Goal: Task Accomplishment & Management: Use online tool/utility

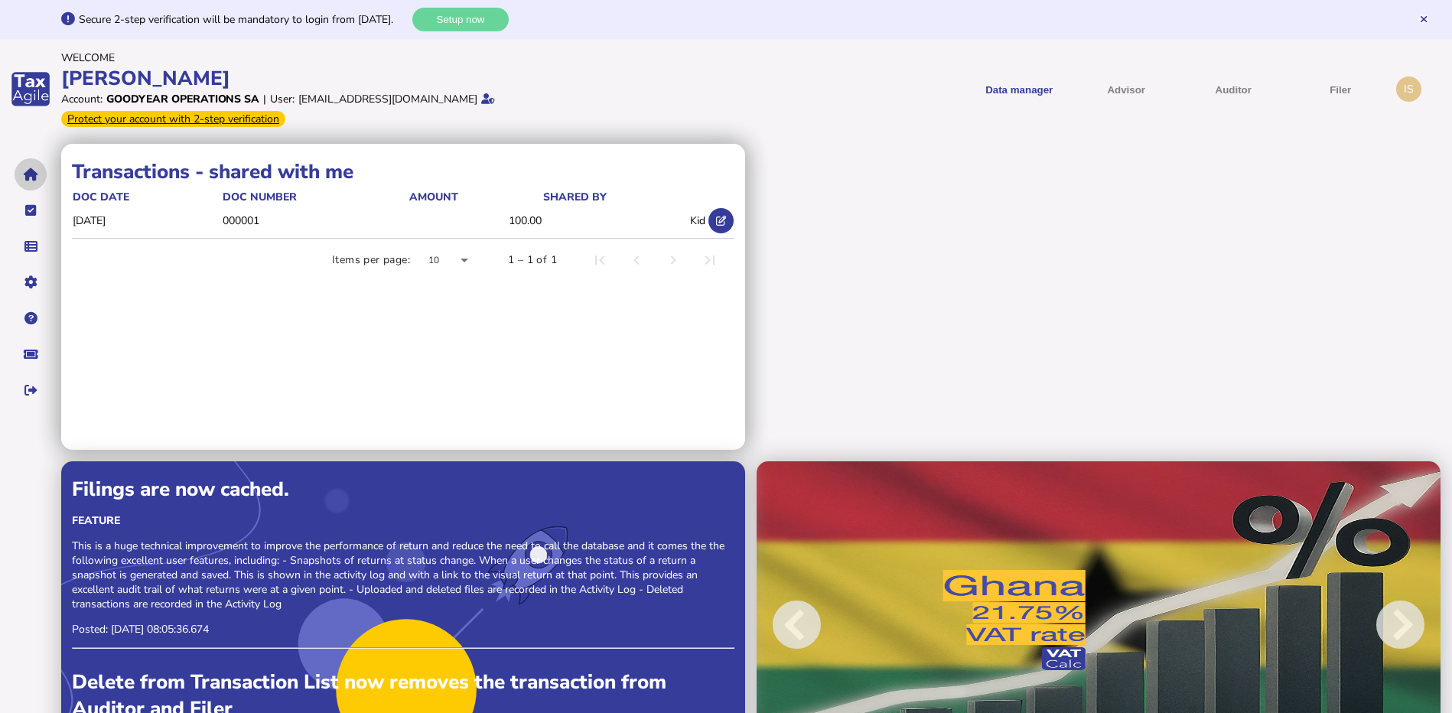
click at [31, 163] on button "navigate application pages" at bounding box center [31, 174] width 32 height 32
click at [31, 246] on icon "navigate application pages" at bounding box center [30, 246] width 13 height 1
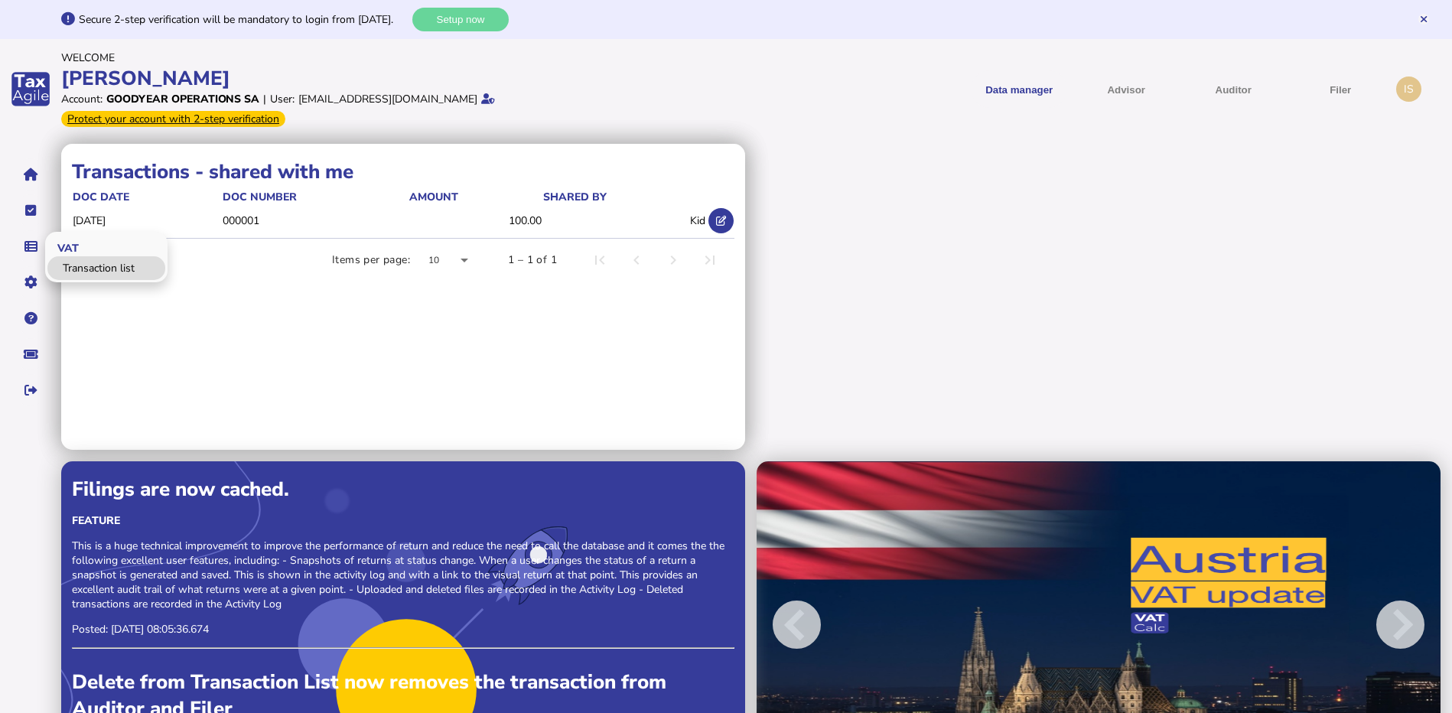
click at [96, 256] on link "Transaction list" at bounding box center [106, 268] width 118 height 24
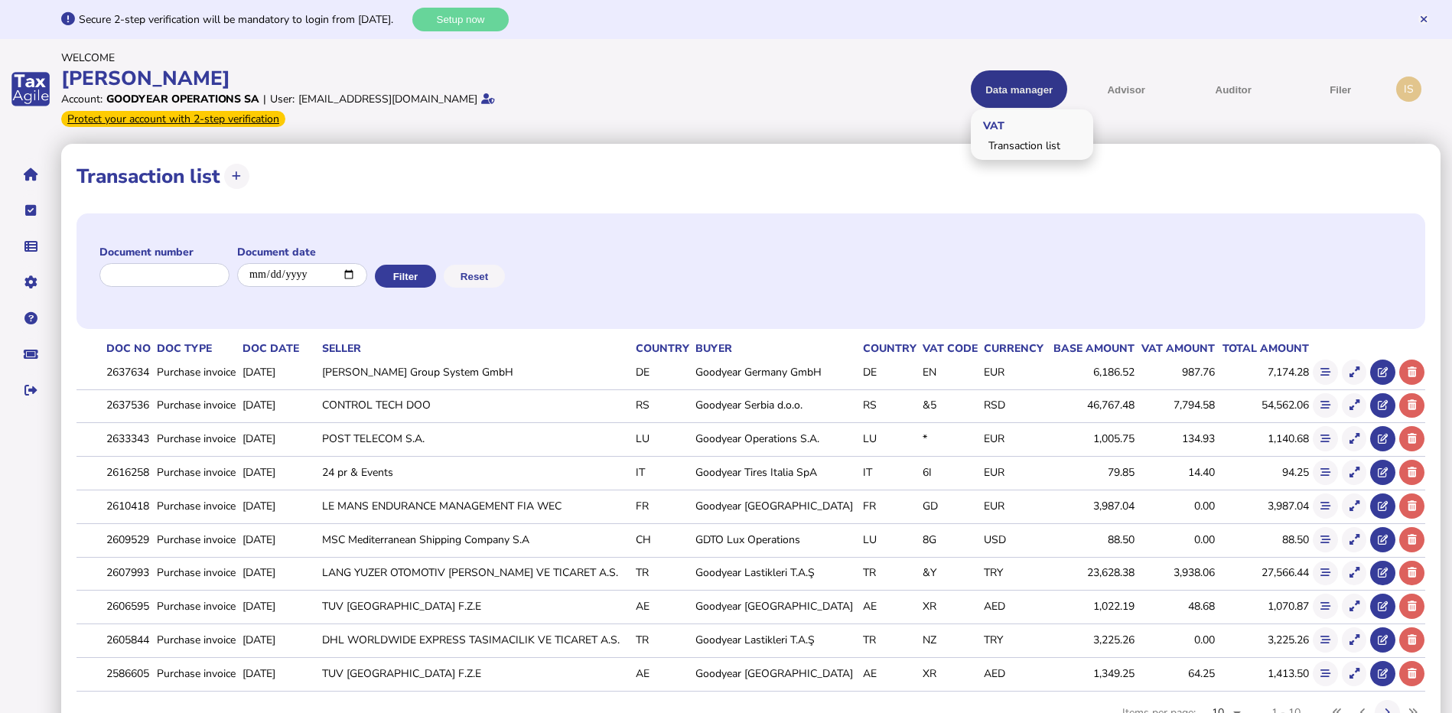
click at [1026, 79] on button "Data manager" at bounding box center [1019, 88] width 96 height 37
click at [236, 165] on button at bounding box center [236, 176] width 25 height 25
select select "**********"
click at [28, 174] on icon "navigate application pages" at bounding box center [31, 174] width 15 height 1
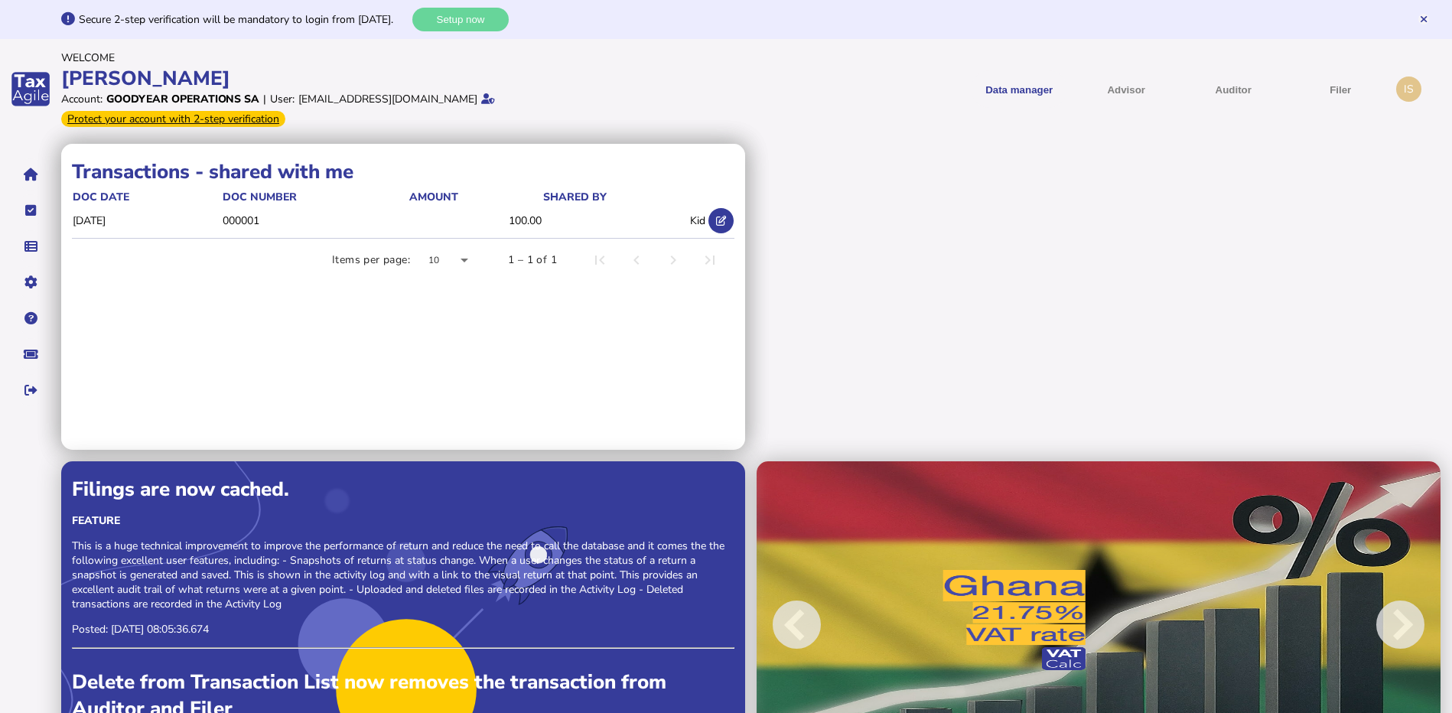
click at [1416, 79] on div "IS" at bounding box center [1408, 89] width 25 height 25
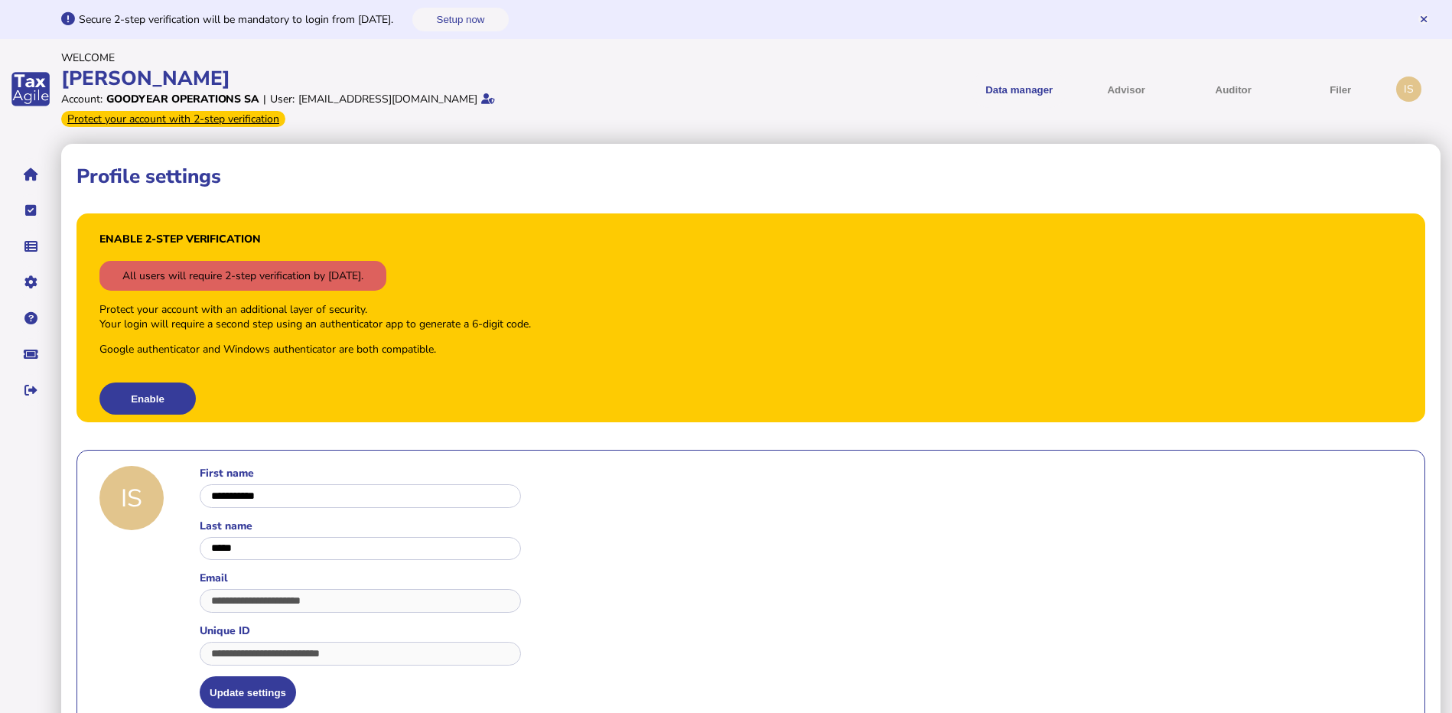
click at [42, 94] on div "app logo" at bounding box center [30, 89] width 61 height 101
click at [21, 164] on button "navigate application pages" at bounding box center [31, 174] width 32 height 32
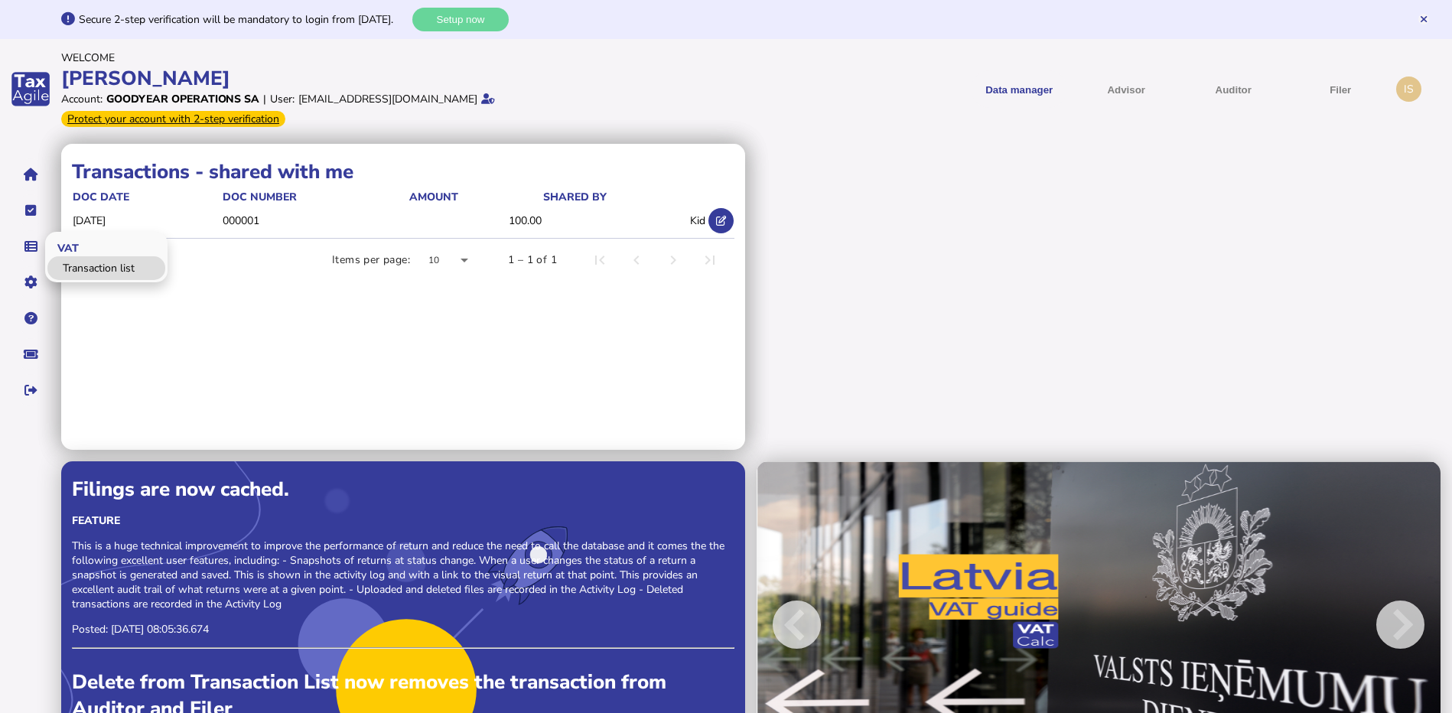
click at [99, 256] on link "Transaction list" at bounding box center [106, 268] width 118 height 24
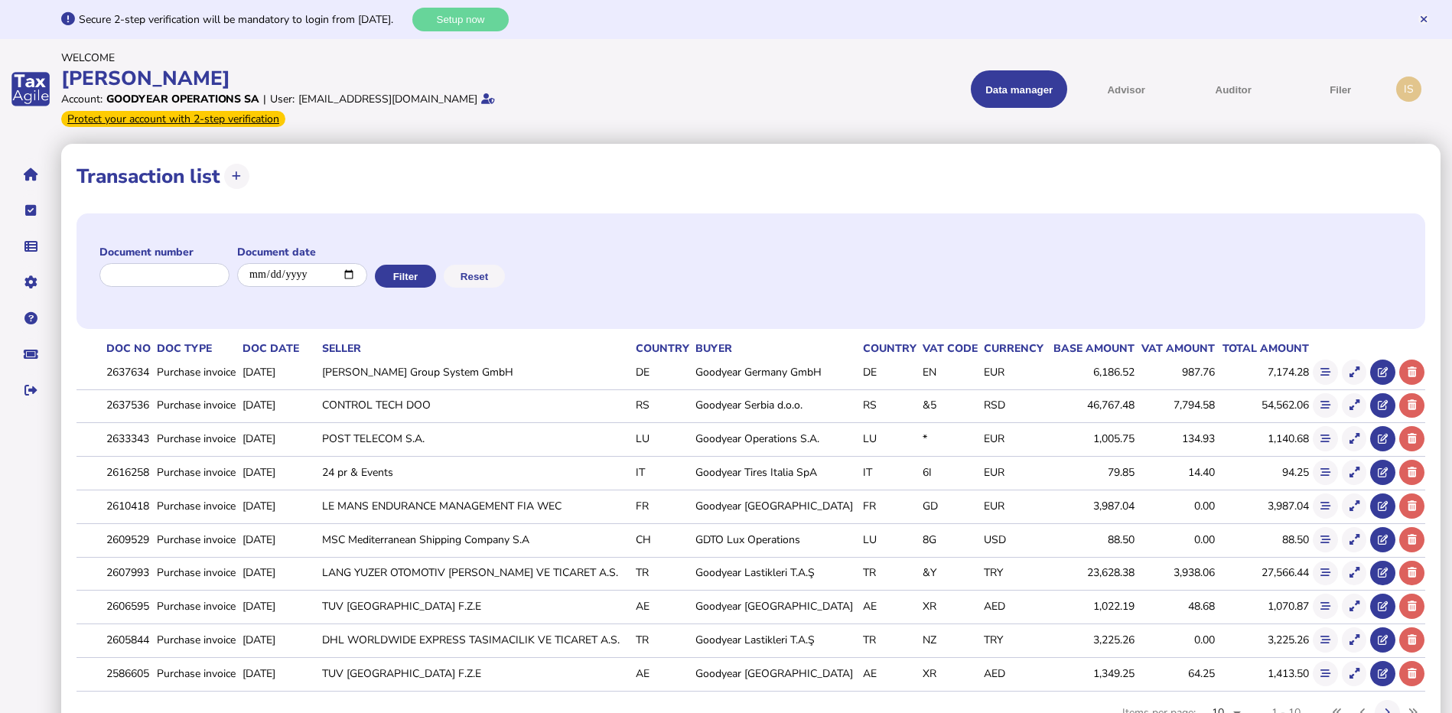
scroll to position [35, 0]
